Goal: Information Seeking & Learning: Learn about a topic

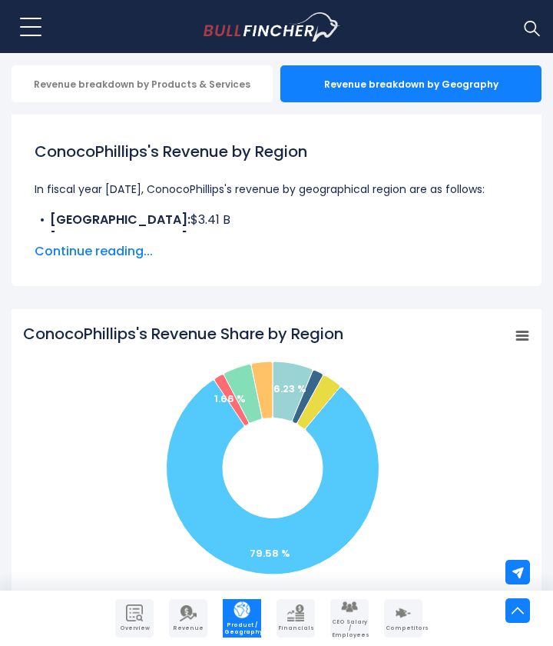
scroll to position [466, 0]
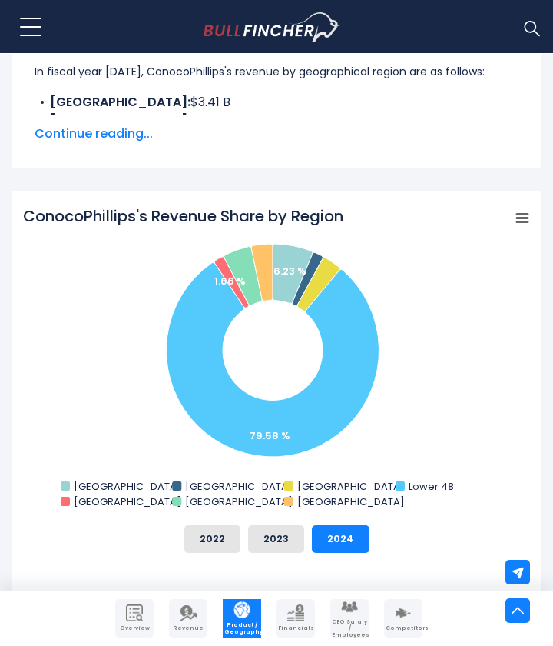
click at [521, 216] on rect "ConocoPhillips's Revenue Share by Region" at bounding box center [523, 218] width 22 height 22
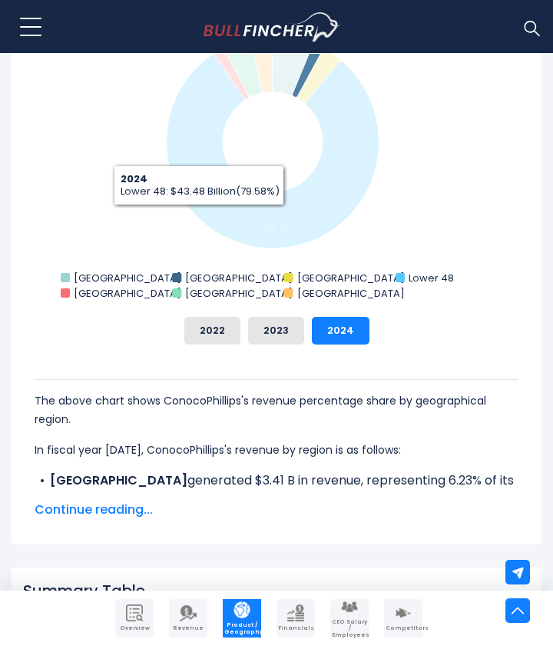
scroll to position [900, 0]
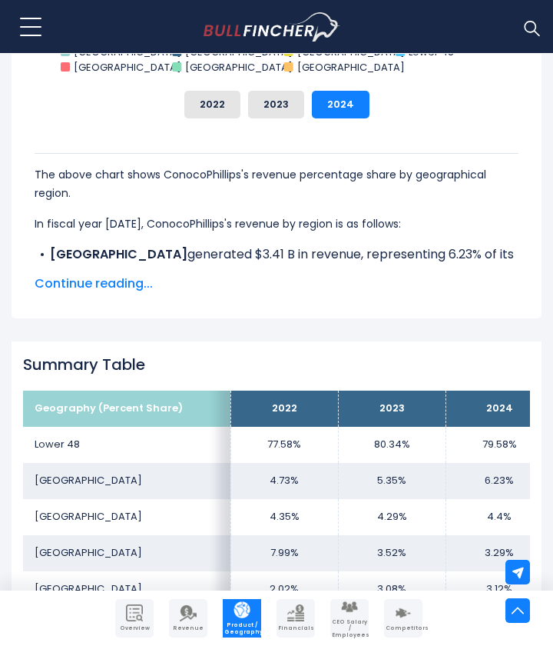
click at [117, 285] on span "Continue reading..." at bounding box center [277, 283] width 484 height 18
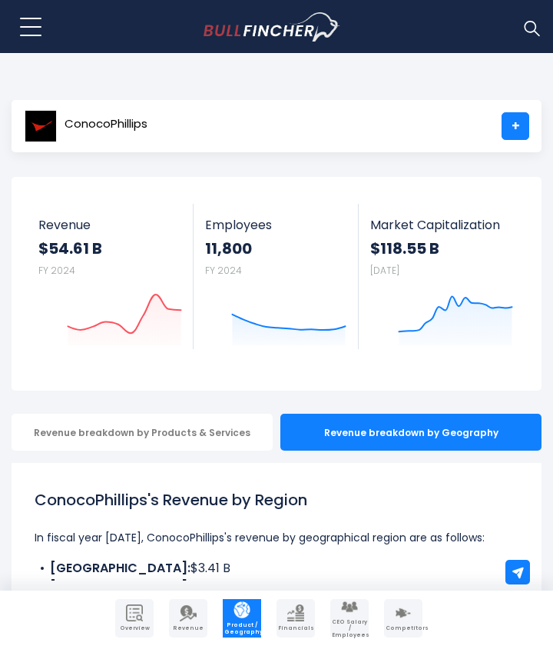
scroll to position [0, 0]
click at [192, 445] on div "Revenue breakdown by Products & Services" at bounding box center [142, 431] width 261 height 37
click at [191, 434] on div "Revenue breakdown by Products & Services" at bounding box center [142, 431] width 261 height 37
click at [190, 431] on div "Revenue breakdown by Products & Services" at bounding box center [142, 431] width 261 height 37
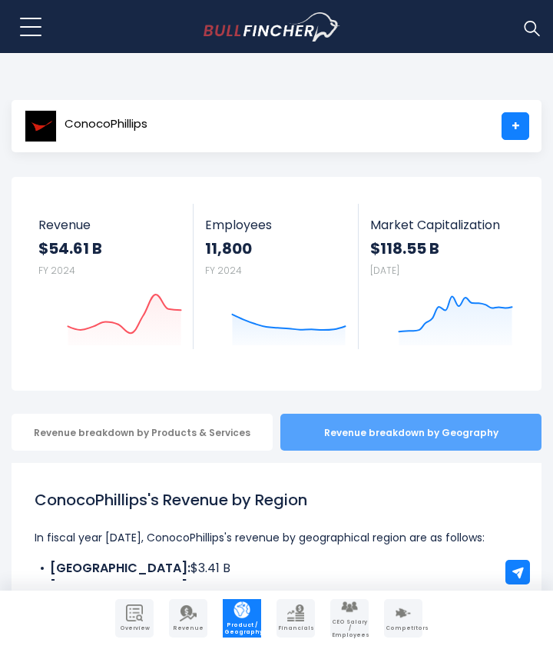
click at [337, 423] on div "Revenue breakdown by Geography" at bounding box center [411, 431] width 261 height 37
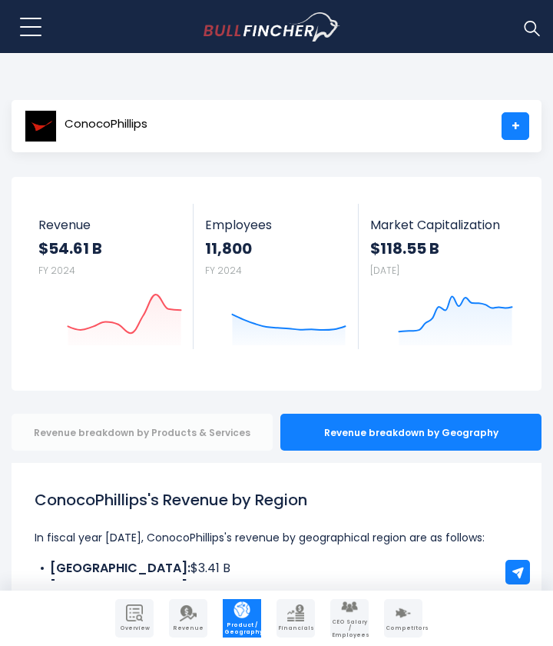
click at [200, 430] on div "Revenue breakdown by Products & Services" at bounding box center [142, 431] width 261 height 37
click at [176, 615] on link "Revenue" at bounding box center [188, 618] width 38 height 38
click at [134, 428] on div "Revenue breakdown by Products & Services" at bounding box center [142, 431] width 261 height 37
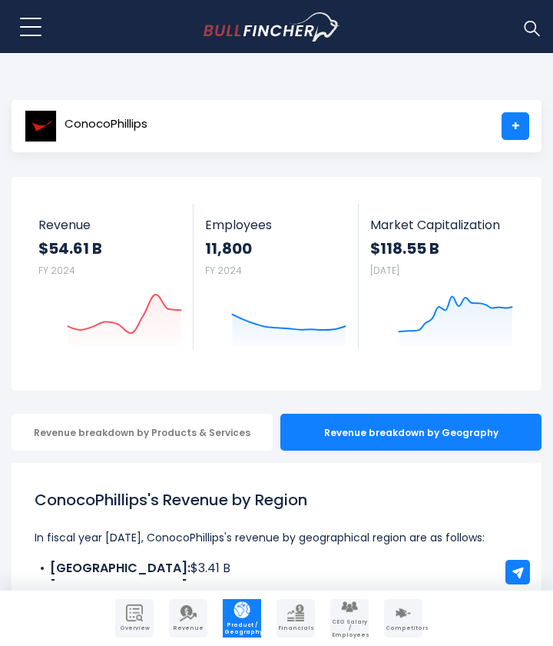
click at [39, 26] on span at bounding box center [31, 27] width 22 height 2
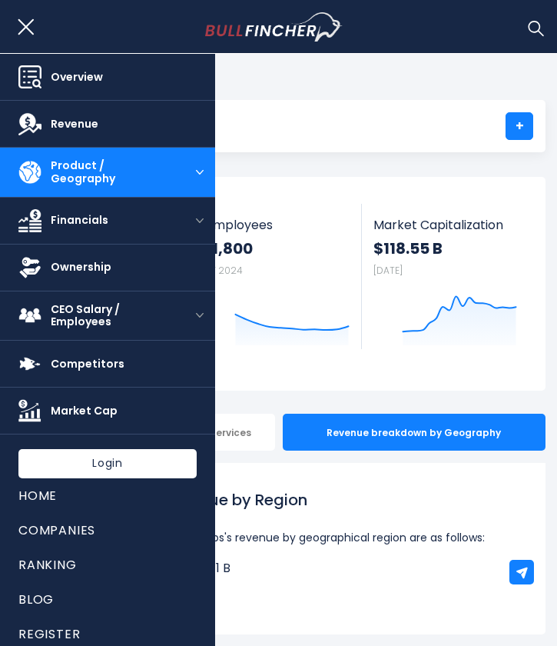
click at [399, 88] on body "Overview Revenue Product / Geography" at bounding box center [278, 323] width 557 height 646
click at [14, 16] on button at bounding box center [31, 27] width 38 height 38
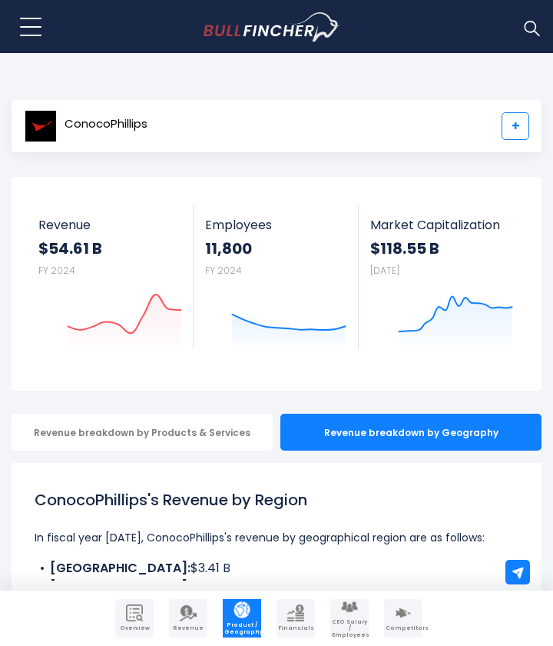
click at [513, 126] on link "+" at bounding box center [516, 126] width 28 height 28
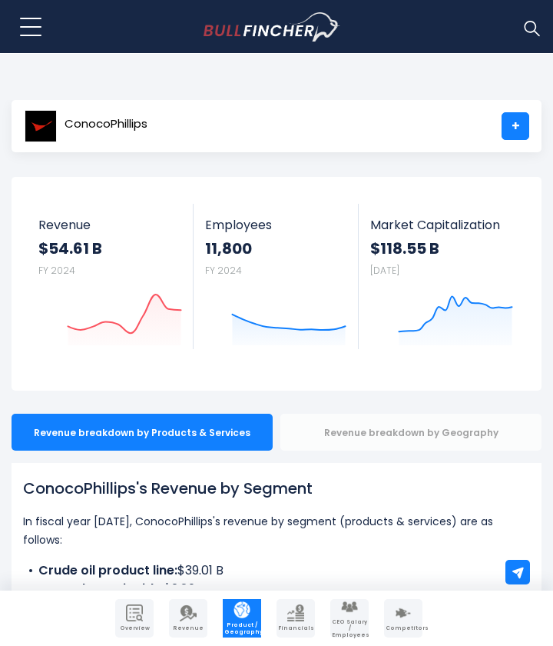
click at [373, 427] on div "Revenue breakdown by Geography" at bounding box center [411, 431] width 261 height 37
